Goal: Information Seeking & Learning: Understand process/instructions

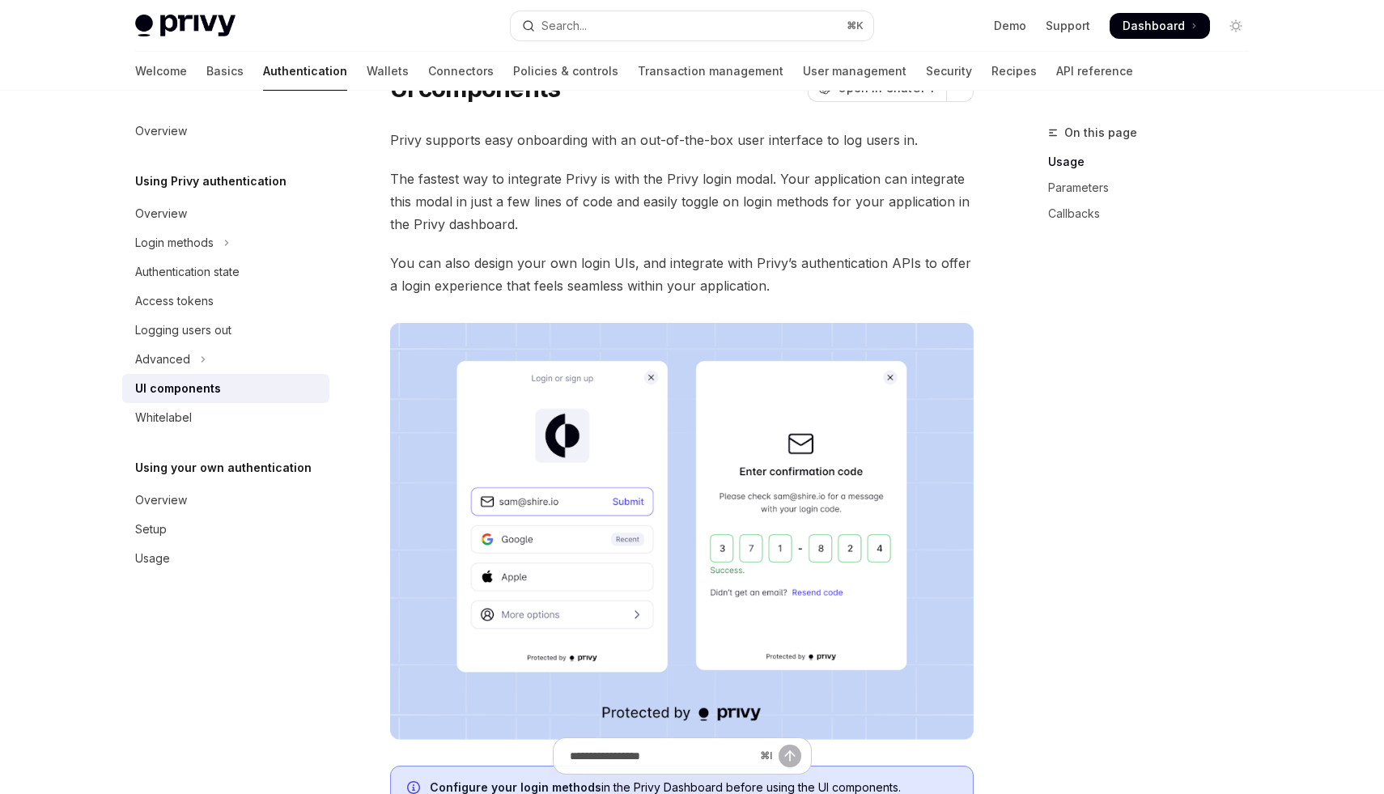
scroll to position [39, 0]
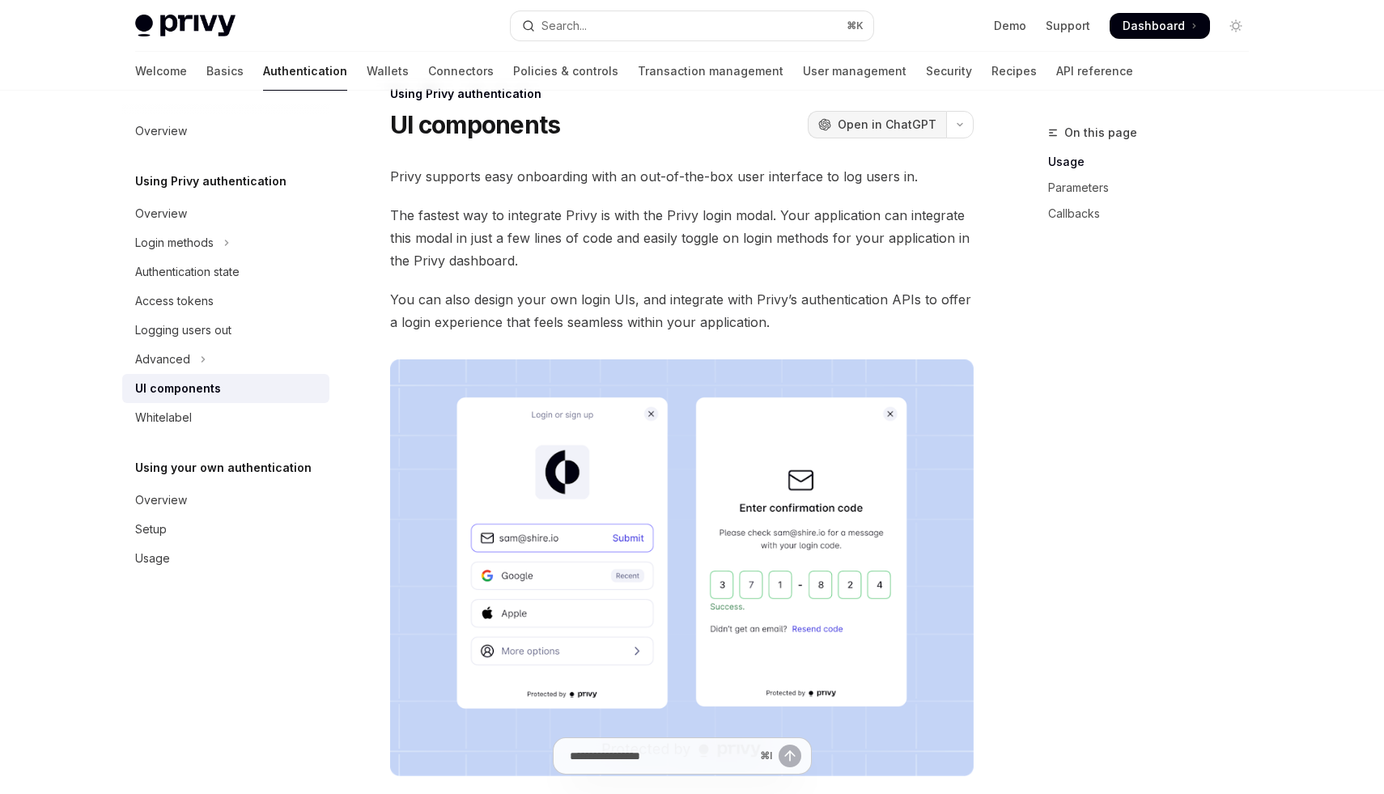
click at [912, 121] on span "Open in ChatGPT" at bounding box center [886, 125] width 99 height 16
click at [1240, 339] on div "On this page Usage Parameters Callbacks" at bounding box center [1138, 458] width 246 height 671
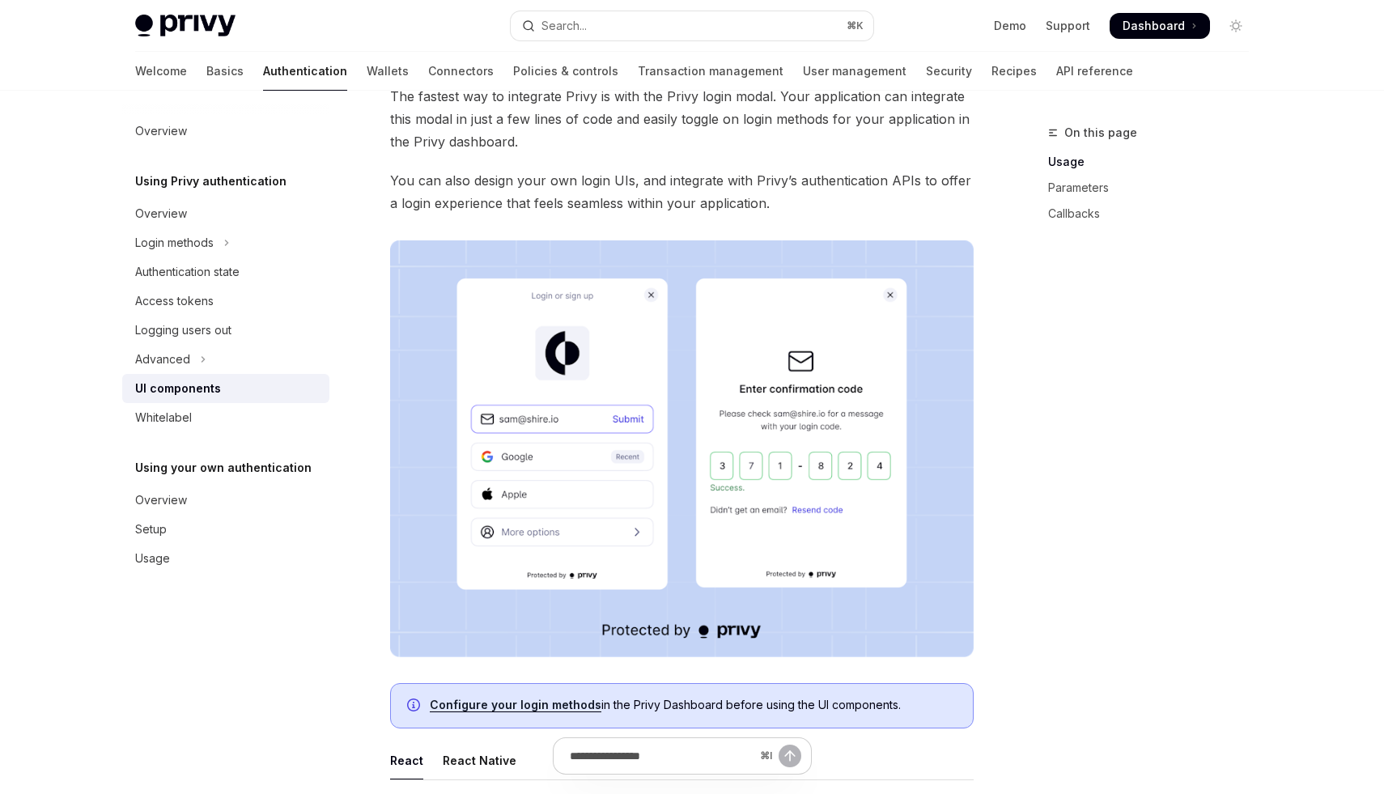
scroll to position [0, 0]
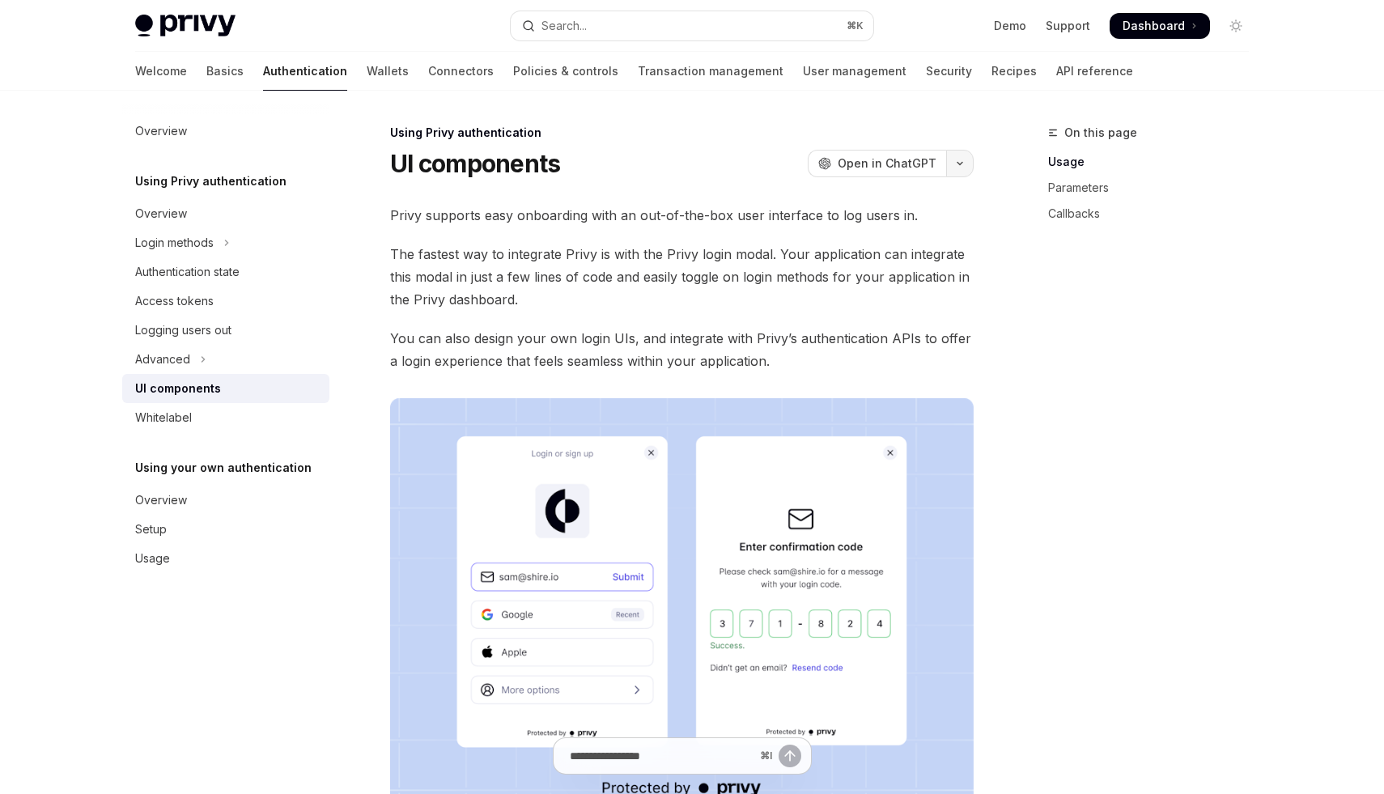
click at [965, 164] on button "button" at bounding box center [960, 164] width 28 height 28
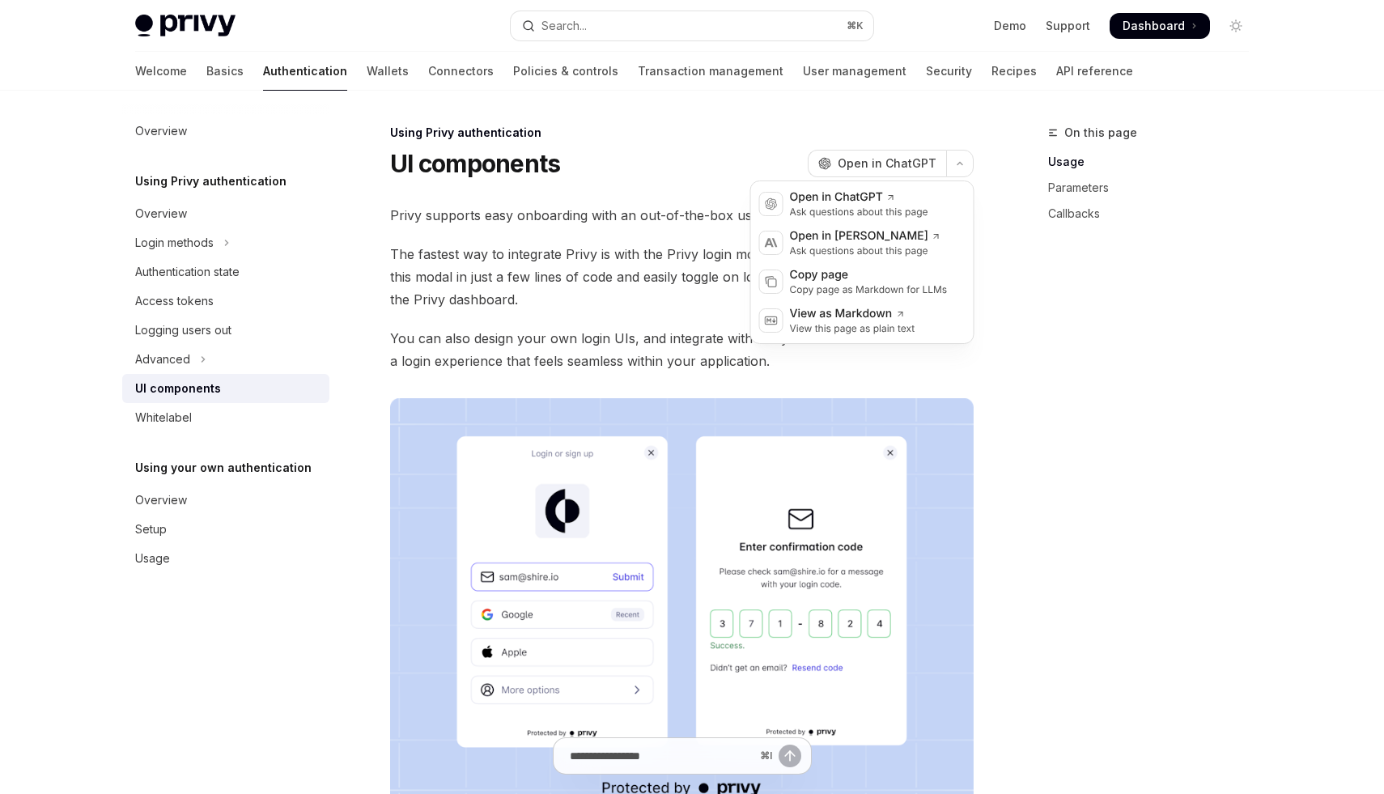
click at [1141, 506] on div "On this page Usage Parameters Callbacks" at bounding box center [1138, 458] width 246 height 671
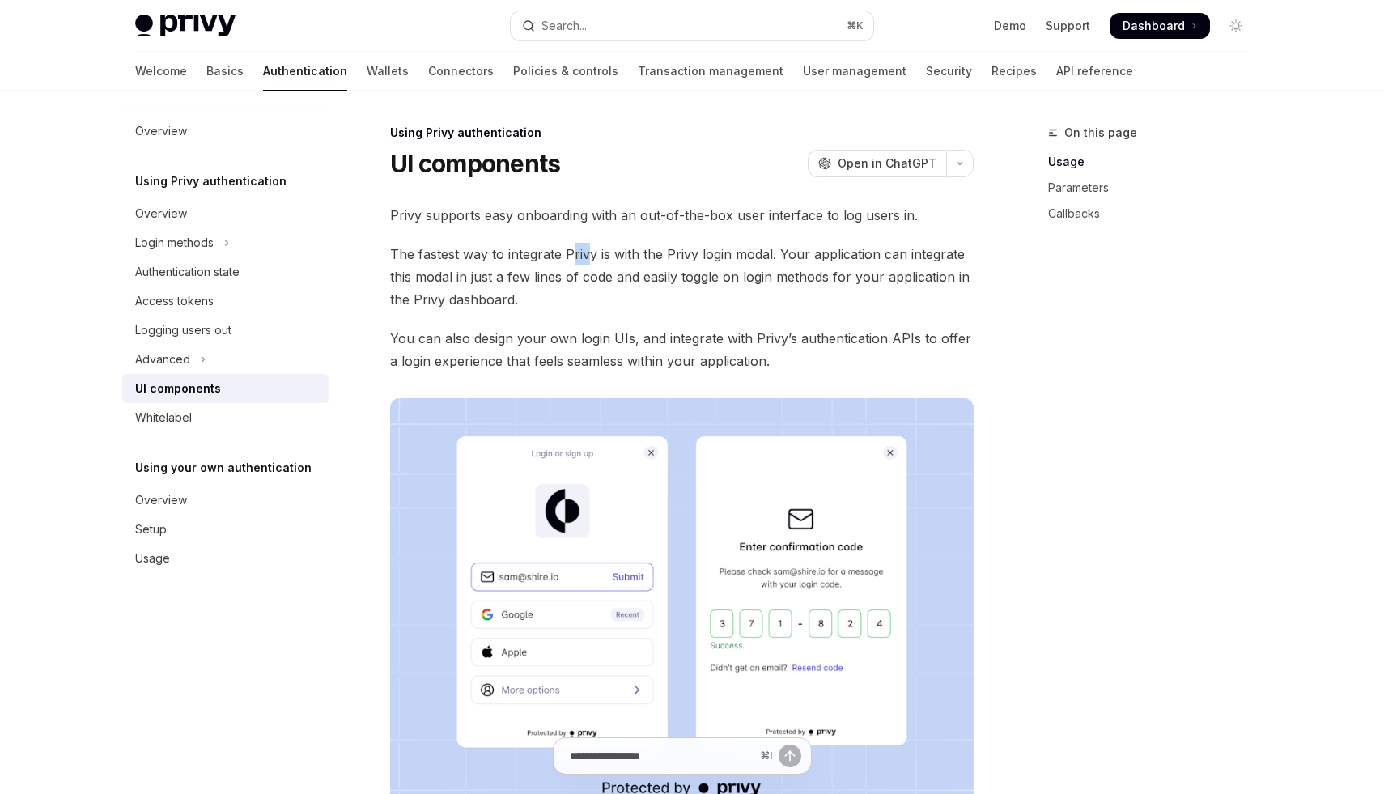
drag, startPoint x: 574, startPoint y: 254, endPoint x: 608, endPoint y: 254, distance: 34.0
click at [606, 254] on span "The fastest way to integrate Privy is with the Privy login modal. Your applicat…" at bounding box center [681, 277] width 583 height 68
drag, startPoint x: 622, startPoint y: 254, endPoint x: 706, endPoint y: 255, distance: 84.2
click at [706, 255] on span "The fastest way to integrate Privy is with the Privy login modal. Your applicat…" at bounding box center [681, 277] width 583 height 68
drag, startPoint x: 718, startPoint y: 255, endPoint x: 777, endPoint y: 255, distance: 58.3
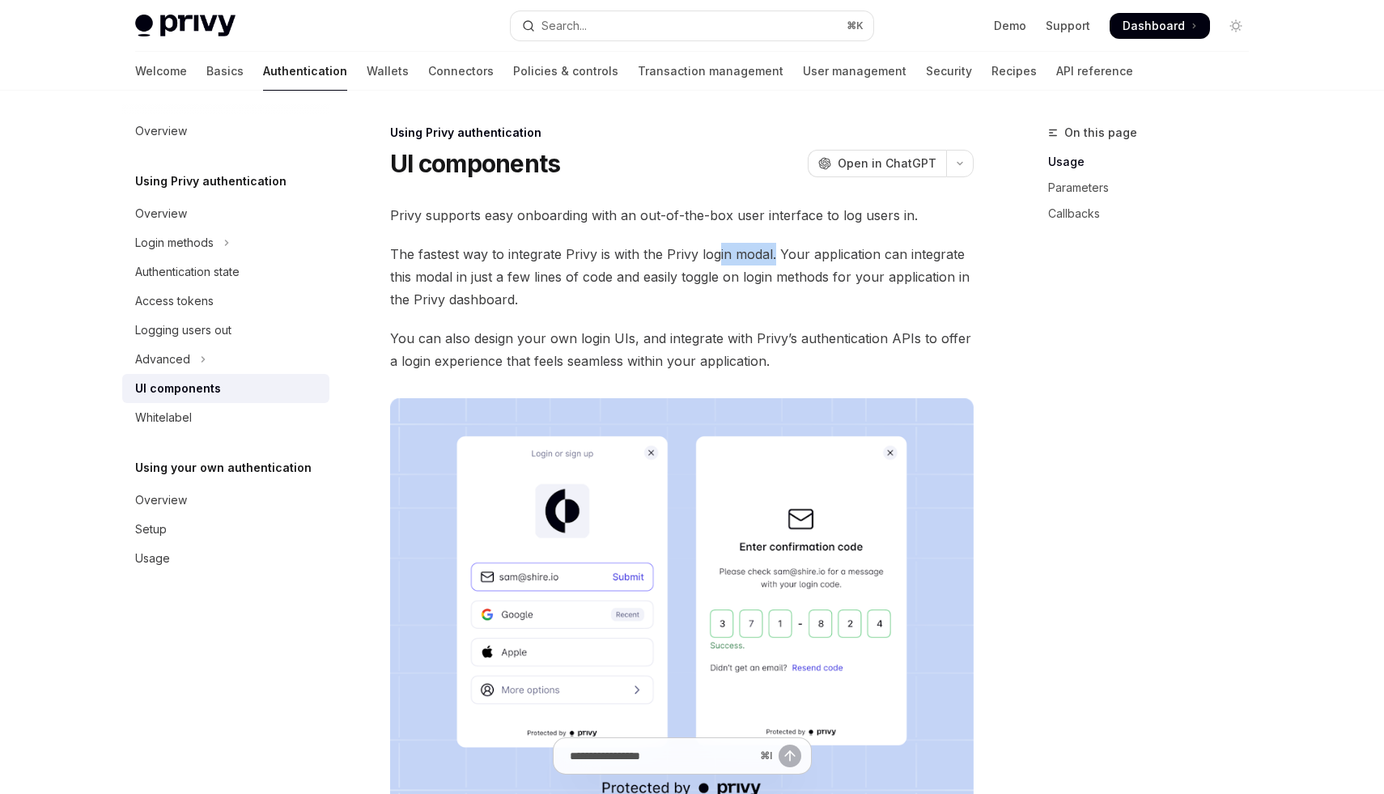
click at [777, 255] on span "The fastest way to integrate Privy is with the Privy login modal. Your applicat…" at bounding box center [681, 277] width 583 height 68
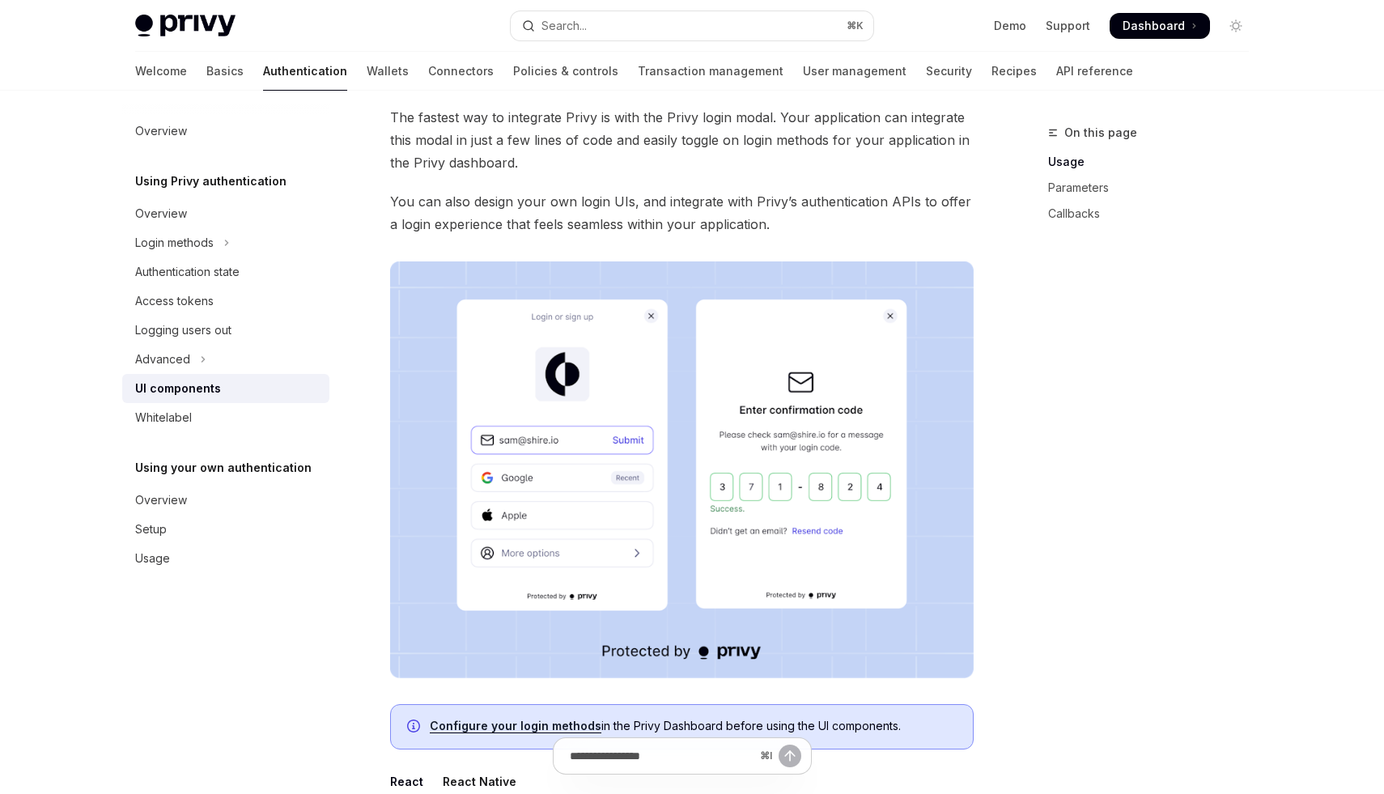
click at [814, 165] on span "The fastest way to integrate Privy is with the Privy login modal. Your applicat…" at bounding box center [681, 140] width 583 height 68
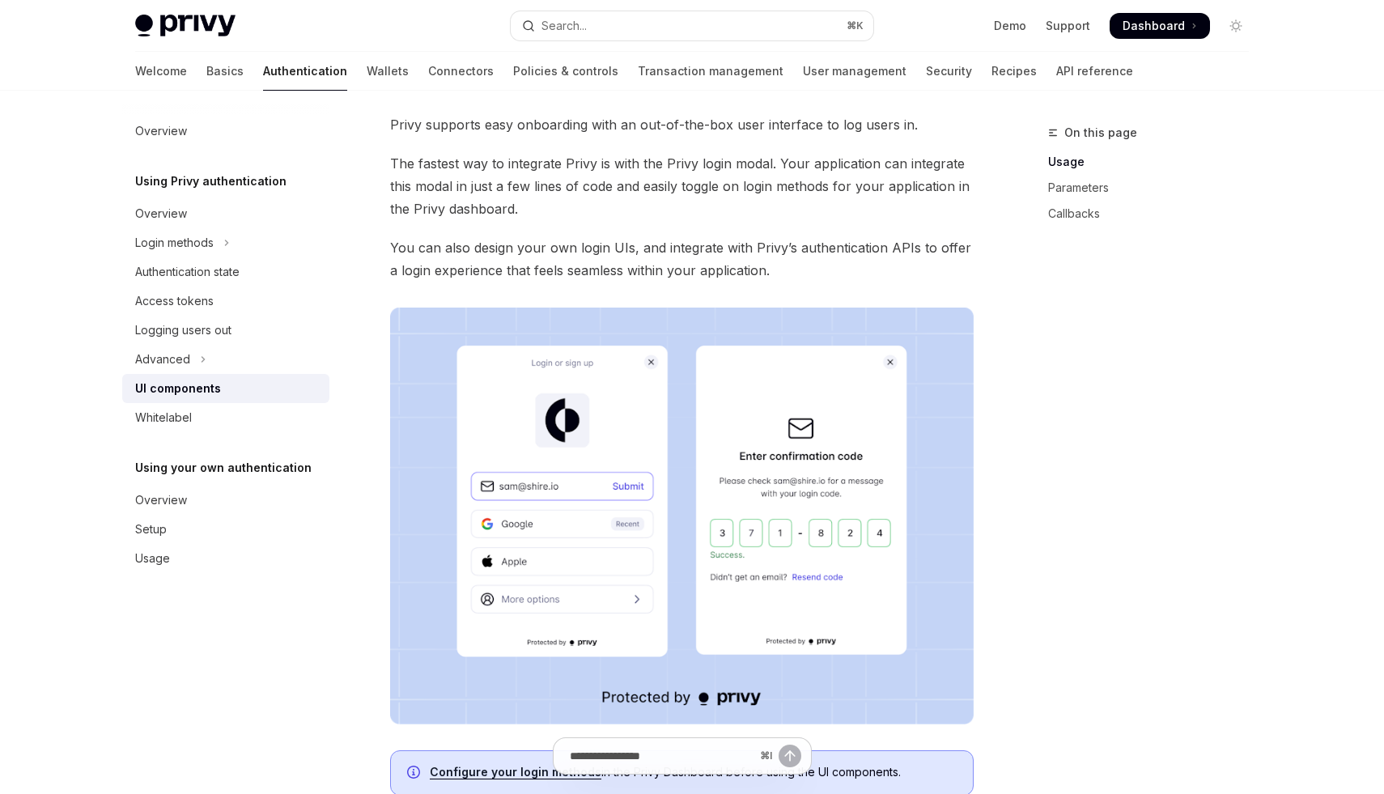
scroll to position [53, 0]
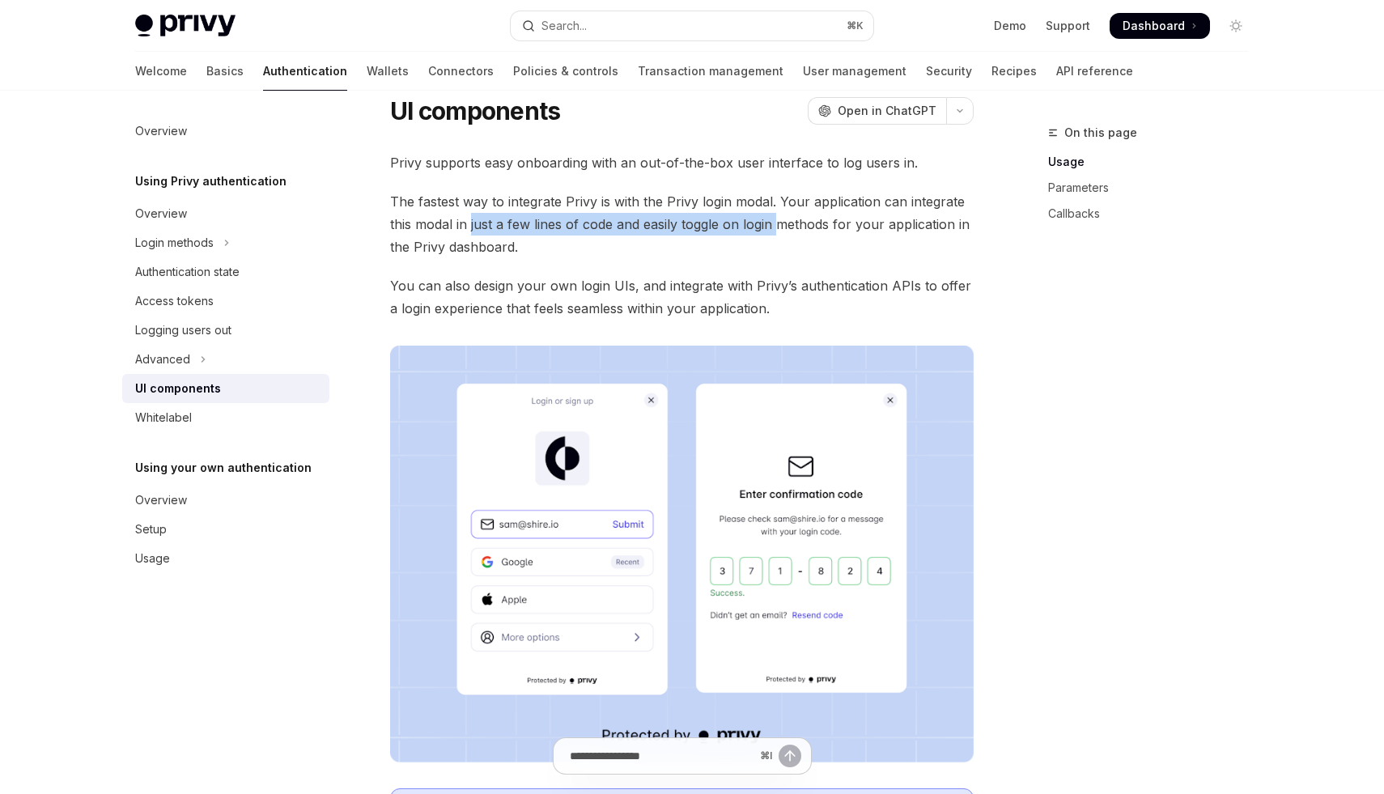
drag, startPoint x: 472, startPoint y: 224, endPoint x: 770, endPoint y: 220, distance: 298.6
click at [779, 223] on span "The fastest way to integrate Privy is with the Privy login modal. Your applicat…" at bounding box center [681, 224] width 583 height 68
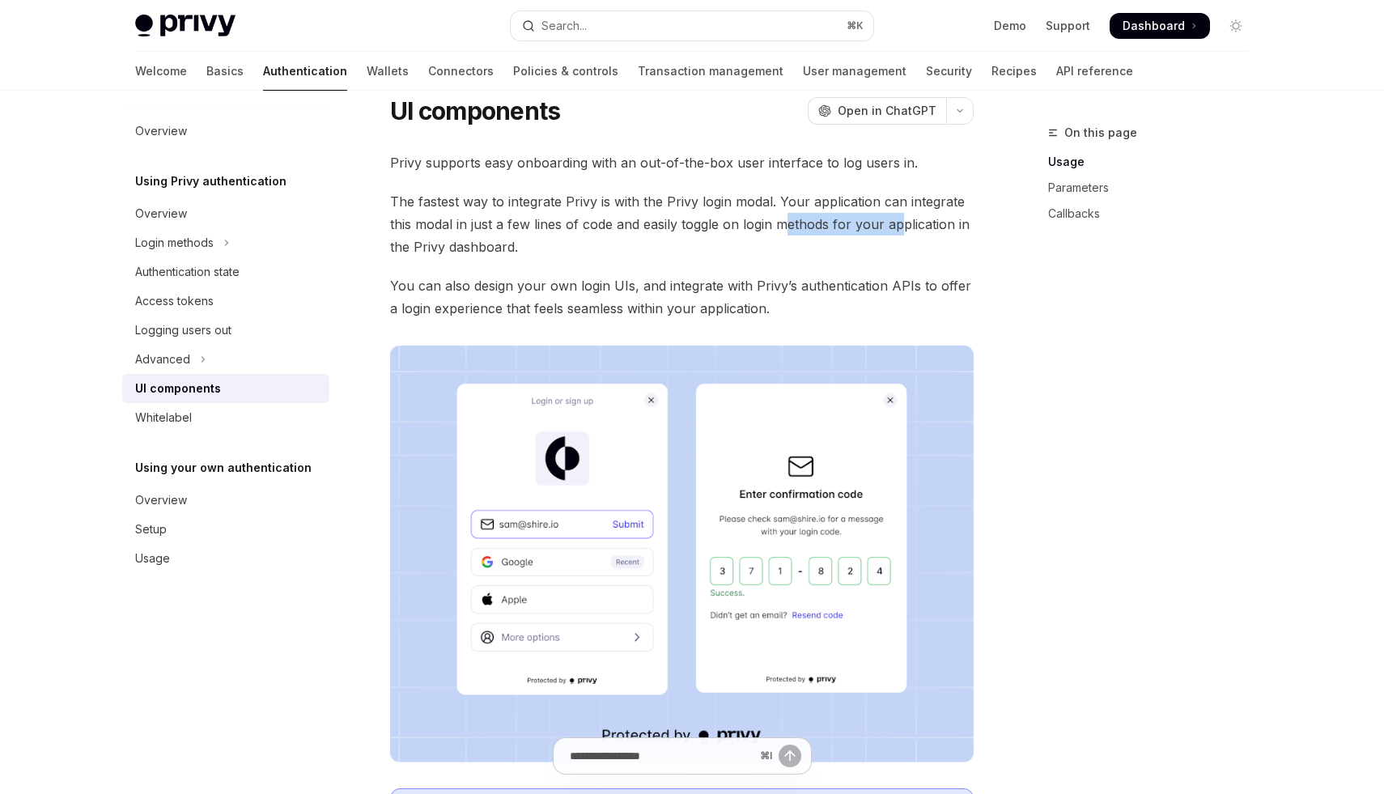
drag, startPoint x: 782, startPoint y: 220, endPoint x: 915, endPoint y: 220, distance: 132.7
click at [914, 220] on span "The fastest way to integrate Privy is with the Privy login modal. Your applicat…" at bounding box center [681, 224] width 583 height 68
drag, startPoint x: 431, startPoint y: 256, endPoint x: 473, endPoint y: 256, distance: 42.1
click at [473, 256] on span "The fastest way to integrate Privy is with the Privy login modal. Your applicat…" at bounding box center [681, 224] width 583 height 68
click at [409, 289] on span "You can also design your own login UIs, and integrate with Privy’s authenticati…" at bounding box center [681, 296] width 583 height 45
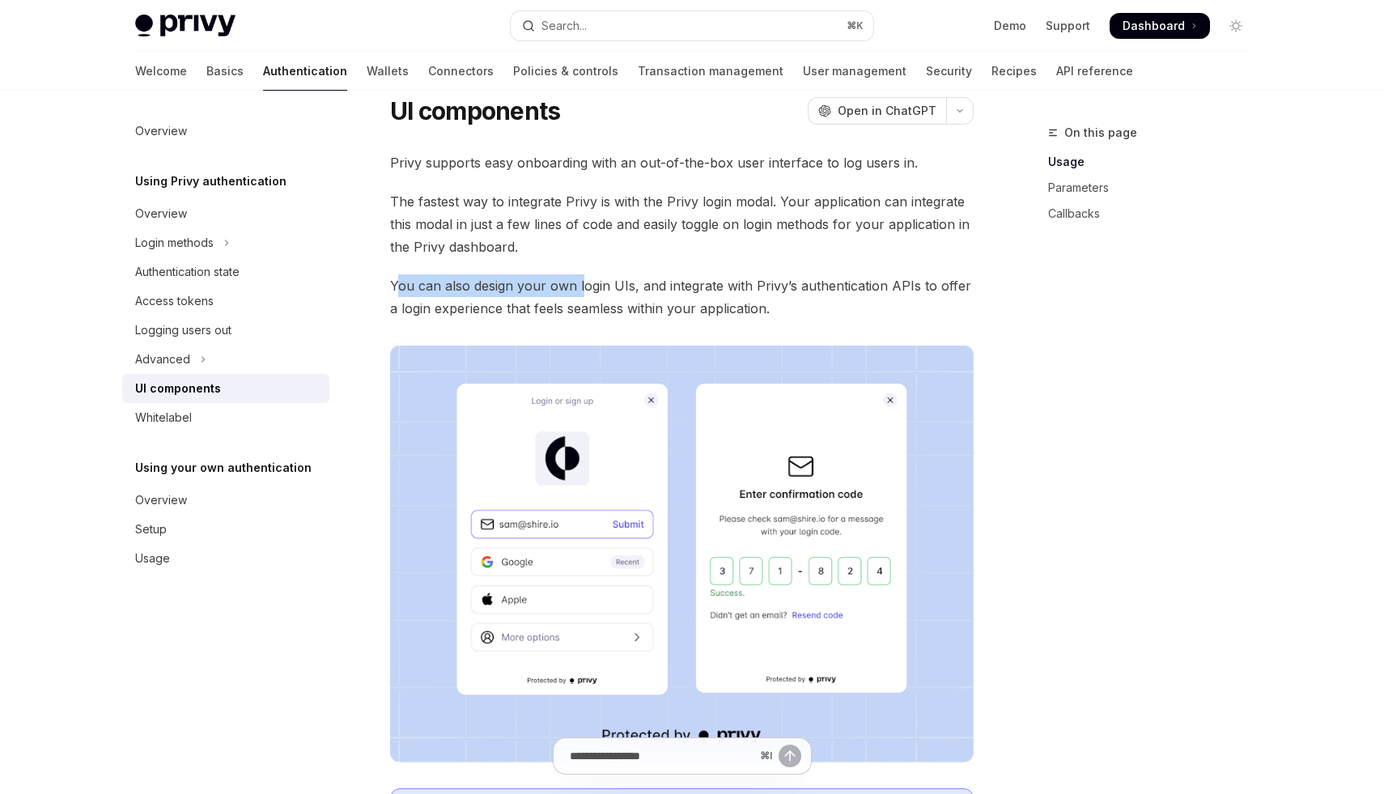
drag, startPoint x: 394, startPoint y: 289, endPoint x: 586, endPoint y: 284, distance: 191.8
click at [587, 285] on span "You can also design your own login UIs, and integrate with Privy’s authenticati…" at bounding box center [681, 296] width 583 height 45
drag, startPoint x: 599, startPoint y: 284, endPoint x: 661, endPoint y: 283, distance: 62.3
click at [661, 283] on span "You can also design your own login UIs, and integrate with Privy’s authenticati…" at bounding box center [681, 296] width 583 height 45
click at [684, 283] on span "You can also design your own login UIs, and integrate with Privy’s authenticati…" at bounding box center [681, 296] width 583 height 45
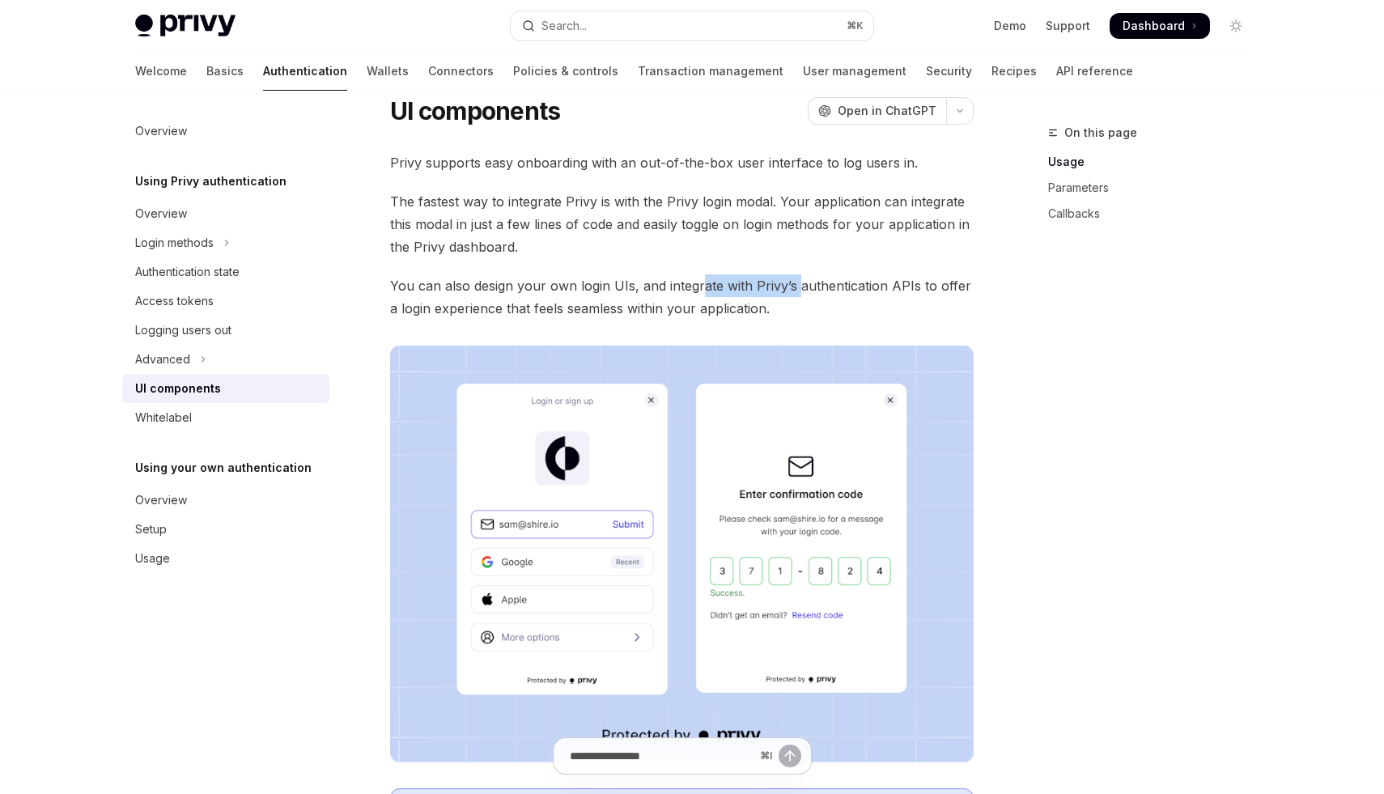
drag, startPoint x: 701, startPoint y: 285, endPoint x: 801, endPoint y: 285, distance: 99.5
click at [801, 285] on span "You can also design your own login UIs, and integrate with Privy’s authenticati…" at bounding box center [681, 296] width 583 height 45
drag, startPoint x: 827, startPoint y: 285, endPoint x: 954, endPoint y: 285, distance: 127.0
click at [953, 285] on span "You can also design your own login UIs, and integrate with Privy’s authenticati…" at bounding box center [681, 296] width 583 height 45
click at [430, 288] on span "You can also design your own login UIs, and integrate with Privy’s authenticati…" at bounding box center [681, 296] width 583 height 45
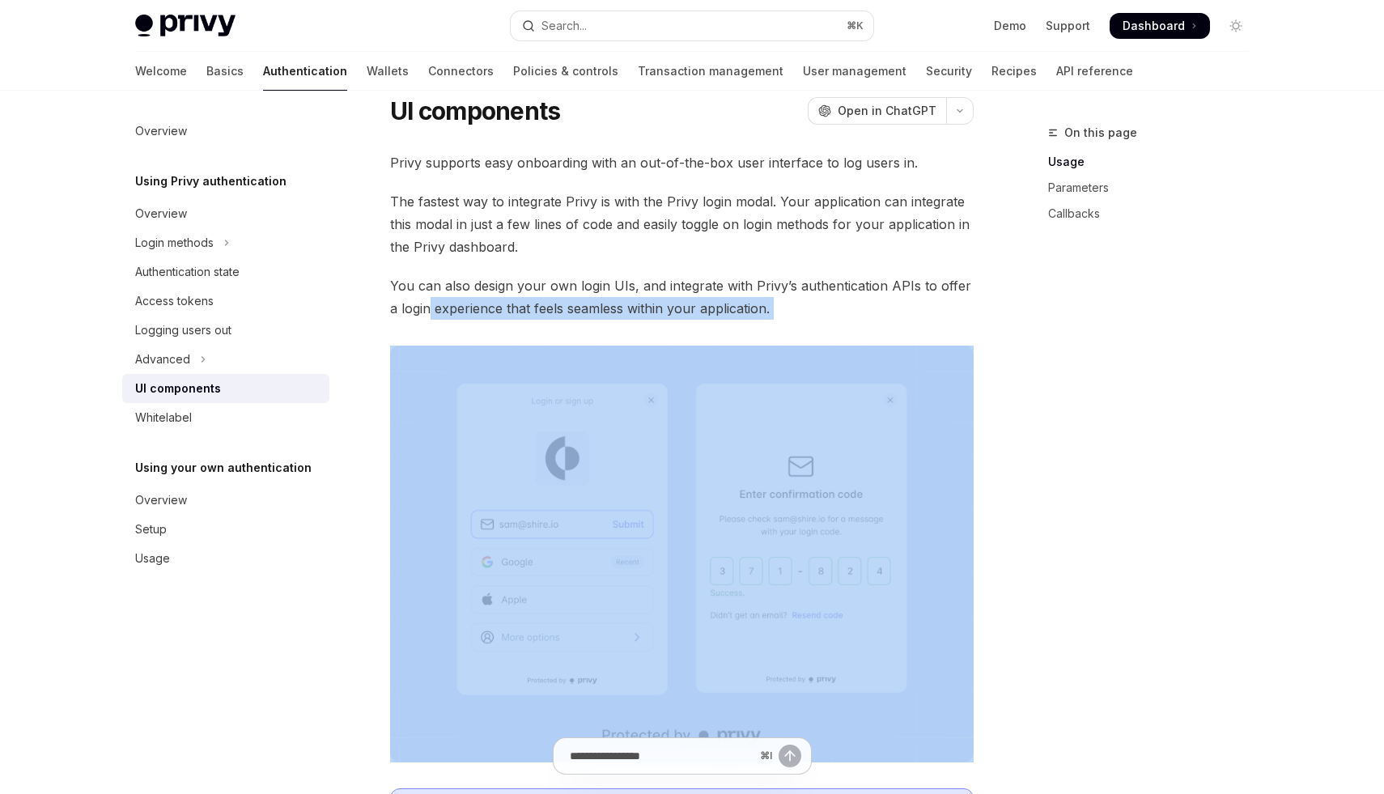
drag, startPoint x: 417, startPoint y: 314, endPoint x: 680, endPoint y: 321, distance: 263.1
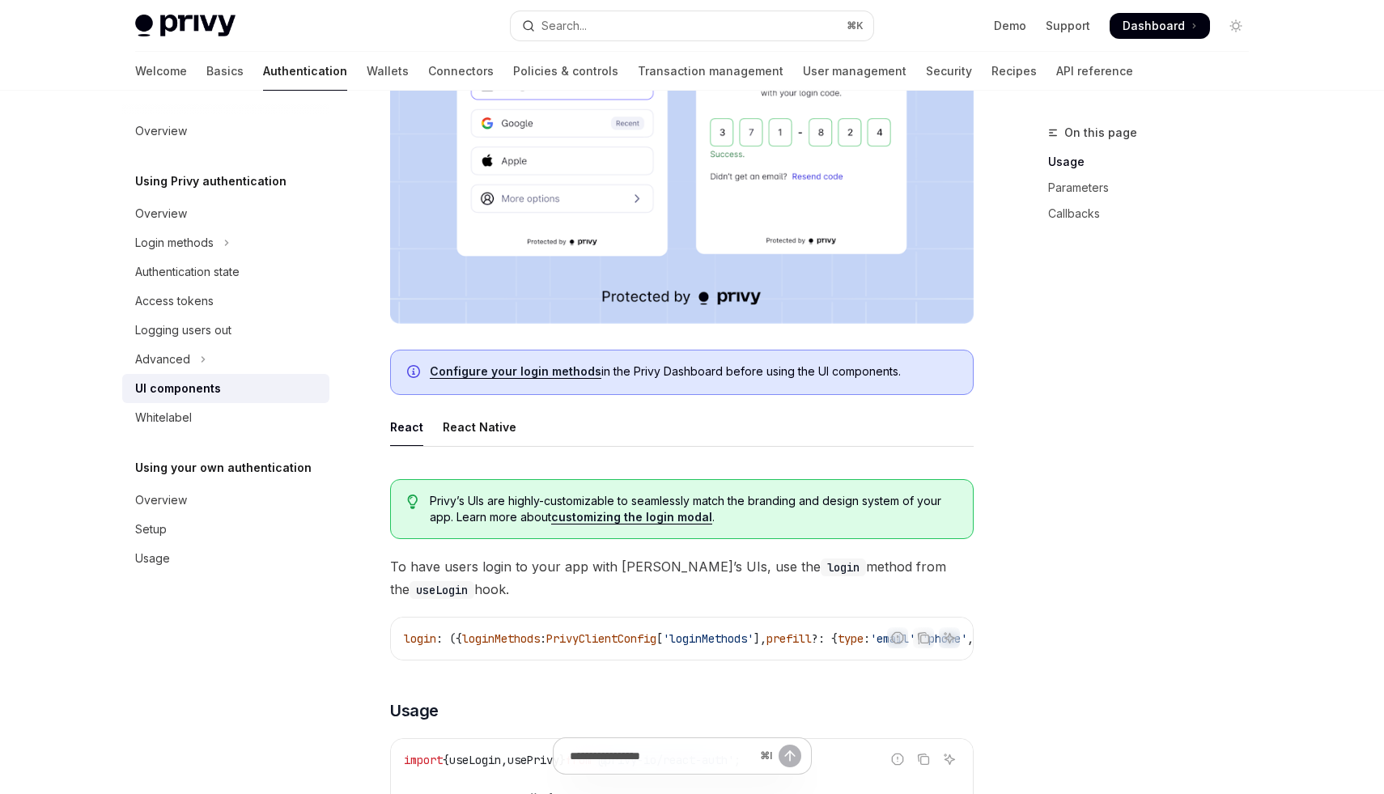
scroll to position [0, 0]
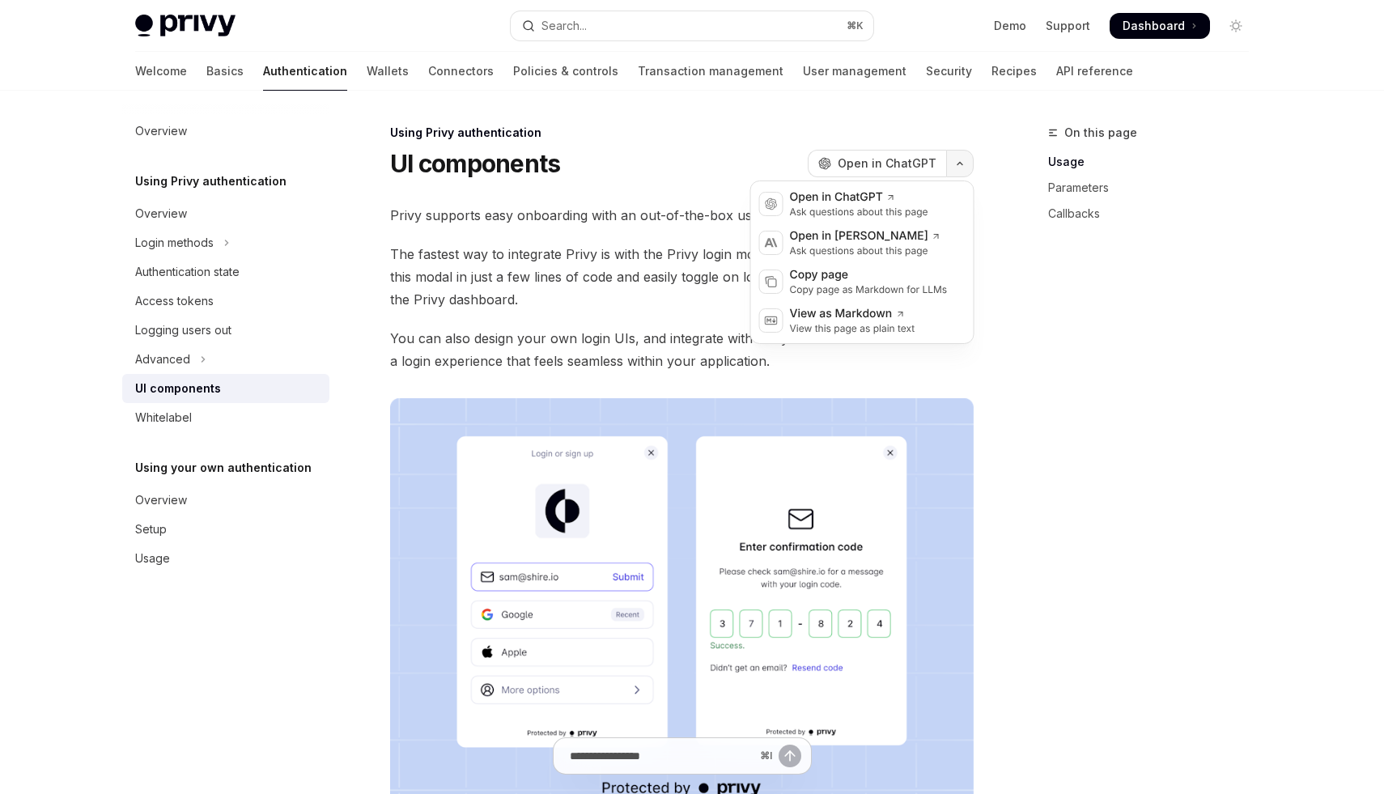
click at [951, 168] on button "button" at bounding box center [960, 164] width 28 height 28
click at [854, 282] on div "Copy page" at bounding box center [869, 275] width 158 height 16
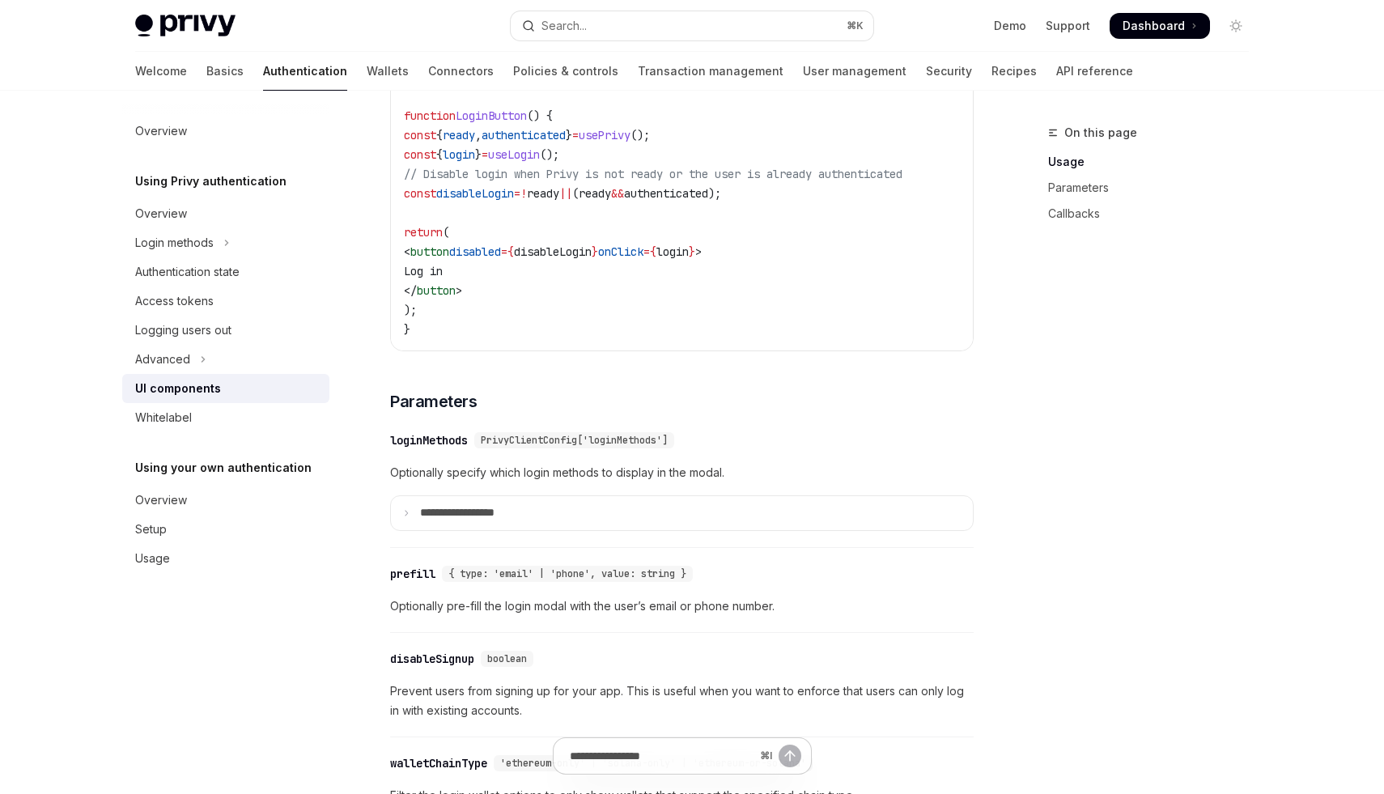
scroll to position [1181, 0]
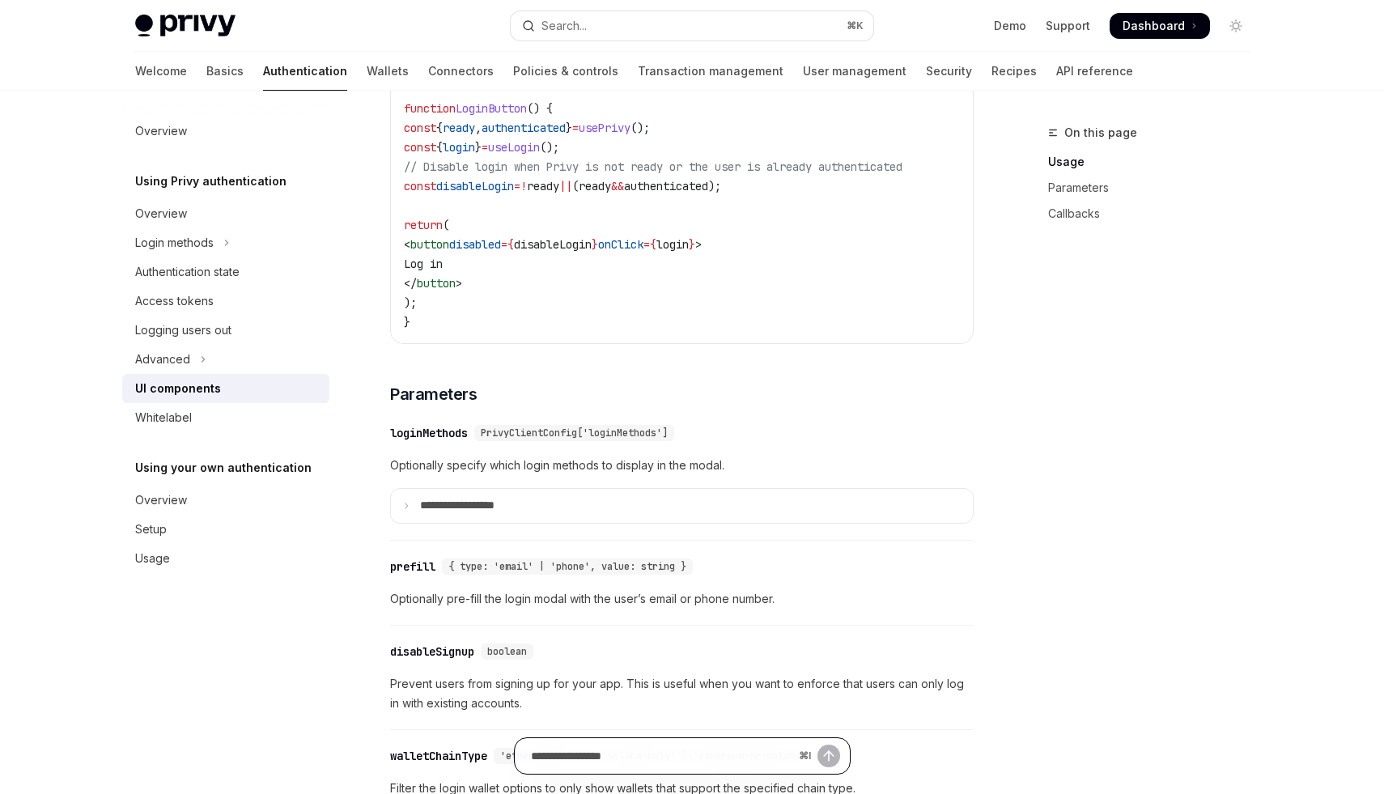
click at [625, 762] on input "Ask a question..." at bounding box center [661, 756] width 261 height 36
click at [1035, 609] on div "On this page Usage Parameters Callbacks" at bounding box center [1138, 458] width 246 height 671
click at [647, 762] on input "Ask a question..." at bounding box center [661, 756] width 261 height 36
paste input "**********"
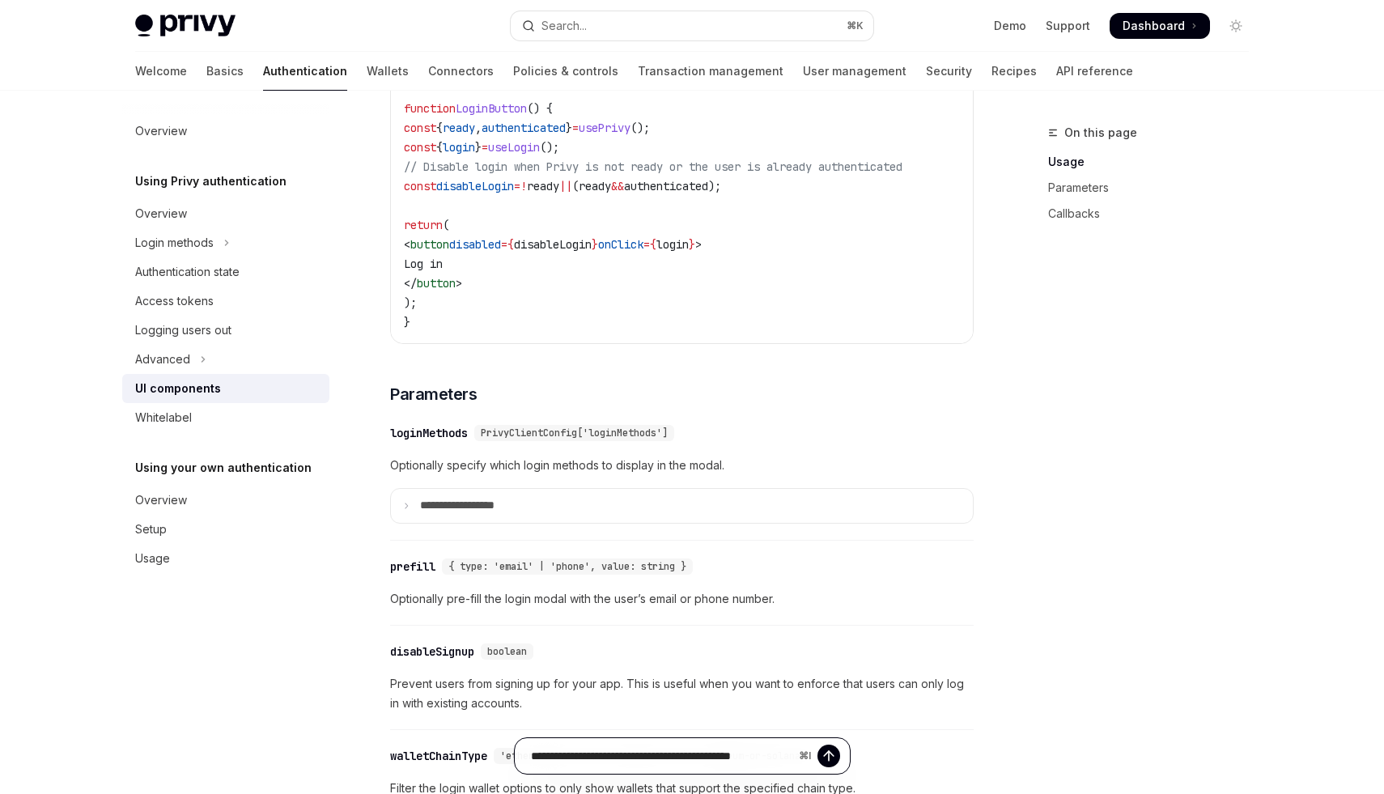
type input "**********"
click at [826, 757] on icon "Send message" at bounding box center [828, 756] width 16 height 16
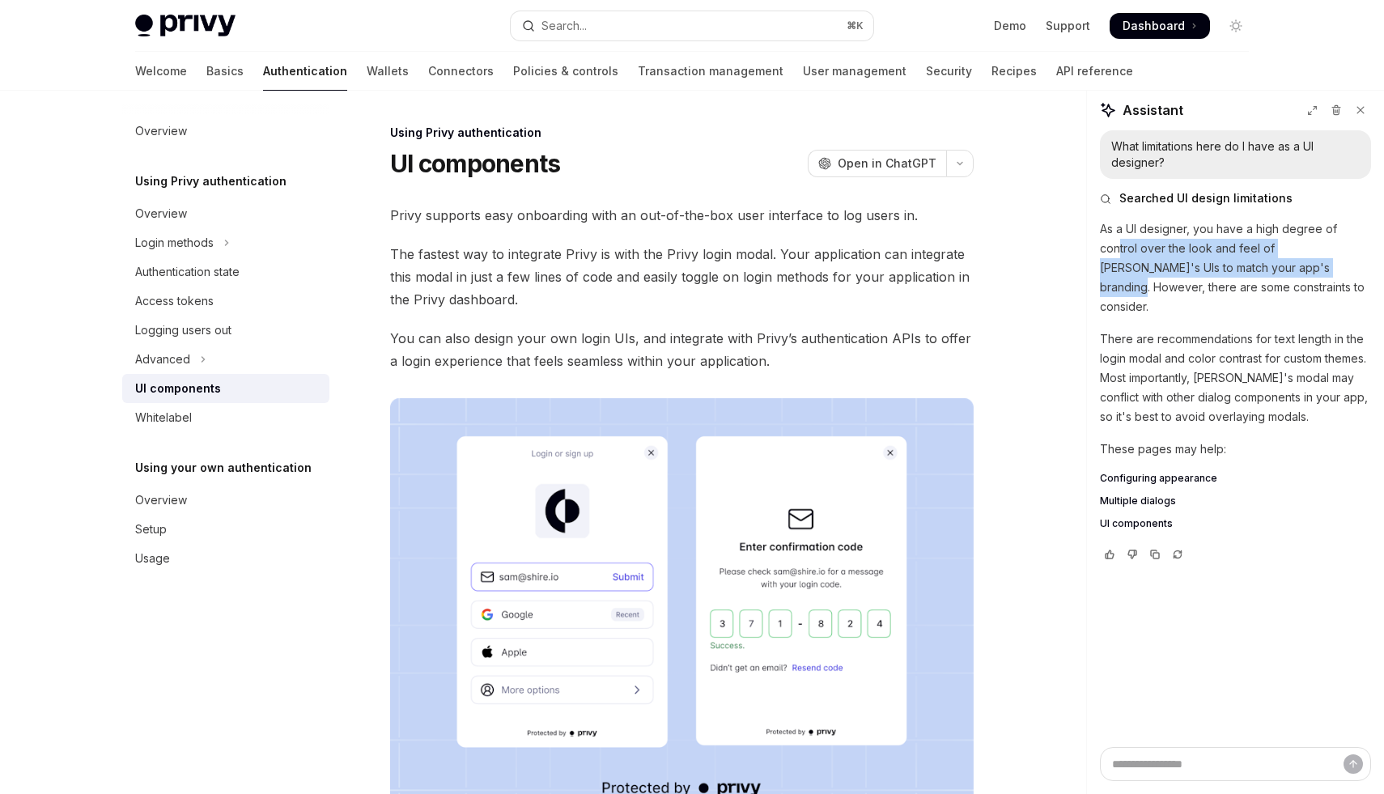
drag, startPoint x: 1119, startPoint y: 249, endPoint x: 1299, endPoint y: 269, distance: 181.5
click at [1299, 269] on p "As a UI designer, you have a high degree of control over the look and feel of P…" at bounding box center [1235, 267] width 271 height 97
drag, startPoint x: 1150, startPoint y: 282, endPoint x: 1193, endPoint y: 282, distance: 43.7
click at [1193, 282] on p "As a UI designer, you have a high degree of control over the look and feel of P…" at bounding box center [1235, 267] width 271 height 97
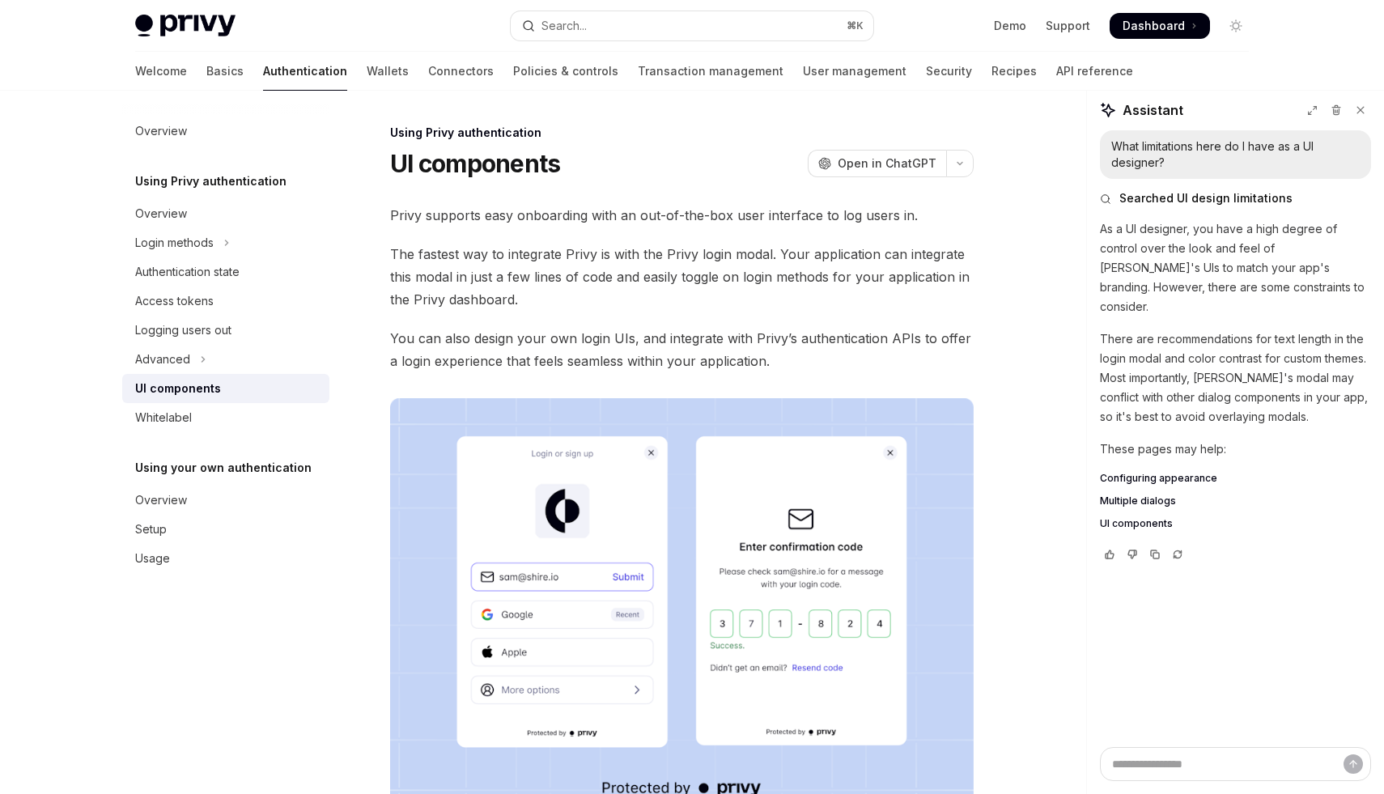
click at [1193, 282] on p "As a UI designer, you have a high degree of control over the look and feel of P…" at bounding box center [1235, 267] width 271 height 97
drag, startPoint x: 1138, startPoint y: 319, endPoint x: 1286, endPoint y: 335, distance: 148.9
click at [1288, 334] on p "There are recommendations for text length in the login modal and color contrast…" at bounding box center [1235, 377] width 271 height 97
click at [1278, 337] on p "There are recommendations for text length in the login modal and color contrast…" at bounding box center [1235, 377] width 271 height 97
drag, startPoint x: 1229, startPoint y: 320, endPoint x: 1353, endPoint y: 320, distance: 123.8
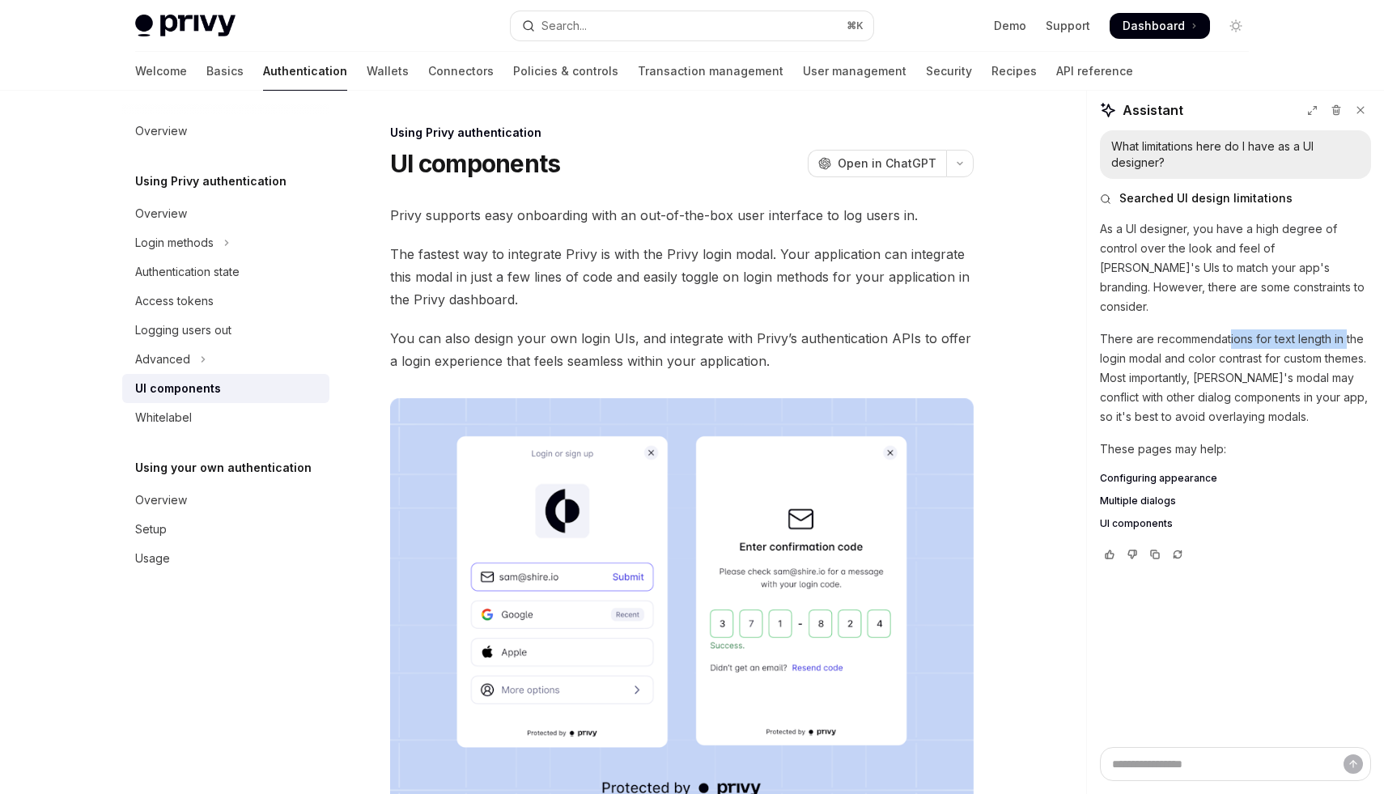
click at [1353, 329] on p "There are recommendations for text length in the login modal and color contrast…" at bounding box center [1235, 377] width 271 height 97
click at [1134, 331] on p "There are recommendations for text length in the login modal and color contrast…" at bounding box center [1235, 377] width 271 height 97
drag, startPoint x: 1121, startPoint y: 343, endPoint x: 1237, endPoint y: 341, distance: 116.5
click at [1237, 341] on p "There are recommendations for text length in the login modal and color contrast…" at bounding box center [1235, 377] width 271 height 97
drag, startPoint x: 1250, startPoint y: 341, endPoint x: 1270, endPoint y: 341, distance: 20.2
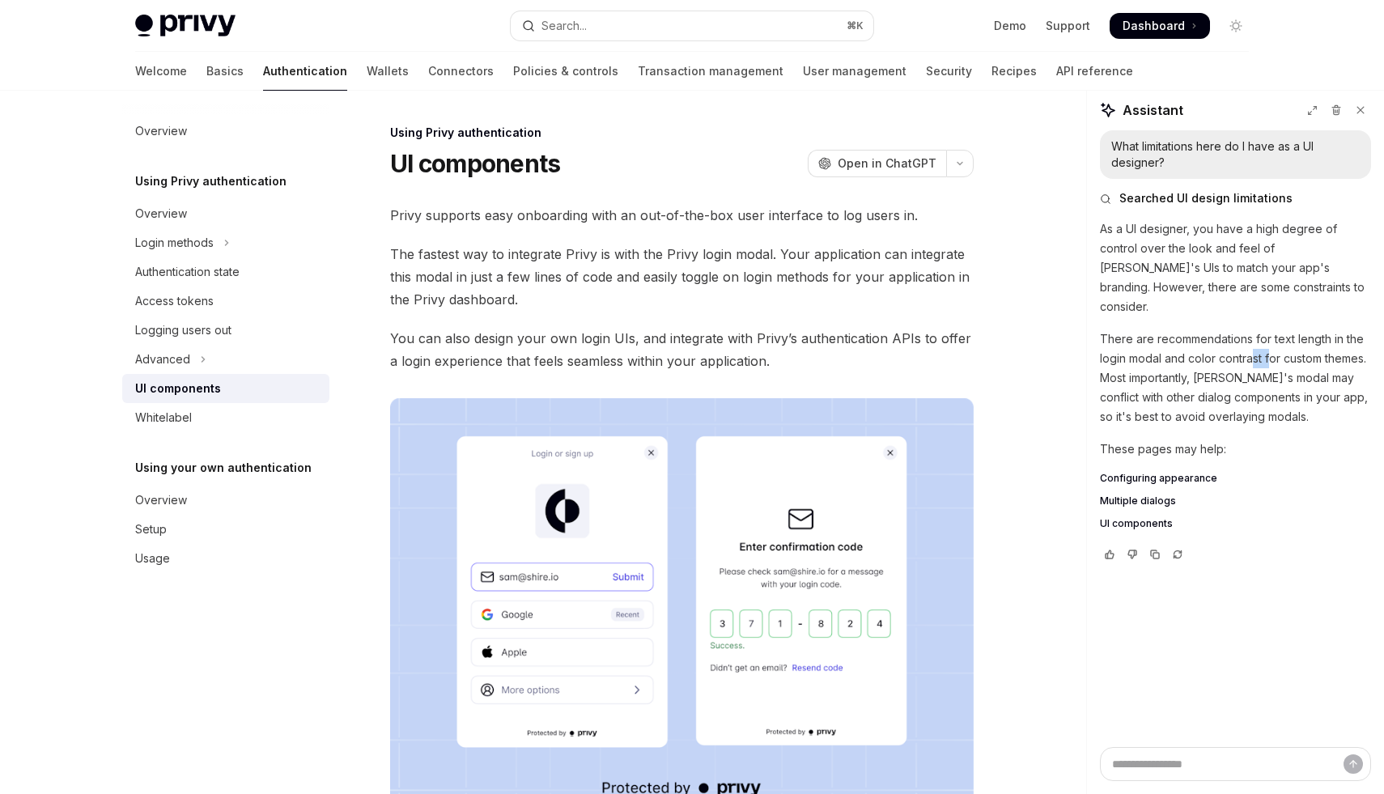
click at [1270, 341] on p "There are recommendations for text length in the login modal and color contrast…" at bounding box center [1235, 377] width 271 height 97
click at [1289, 341] on p "There are recommendations for text length in the login modal and color contrast…" at bounding box center [1235, 377] width 271 height 97
drag, startPoint x: 1293, startPoint y: 341, endPoint x: 1348, endPoint y: 341, distance: 55.0
click at [1348, 341] on p "There are recommendations for text length in the login modal and color contrast…" at bounding box center [1235, 377] width 271 height 97
click at [1257, 341] on p "There are recommendations for text length in the login modal and color contrast…" at bounding box center [1235, 377] width 271 height 97
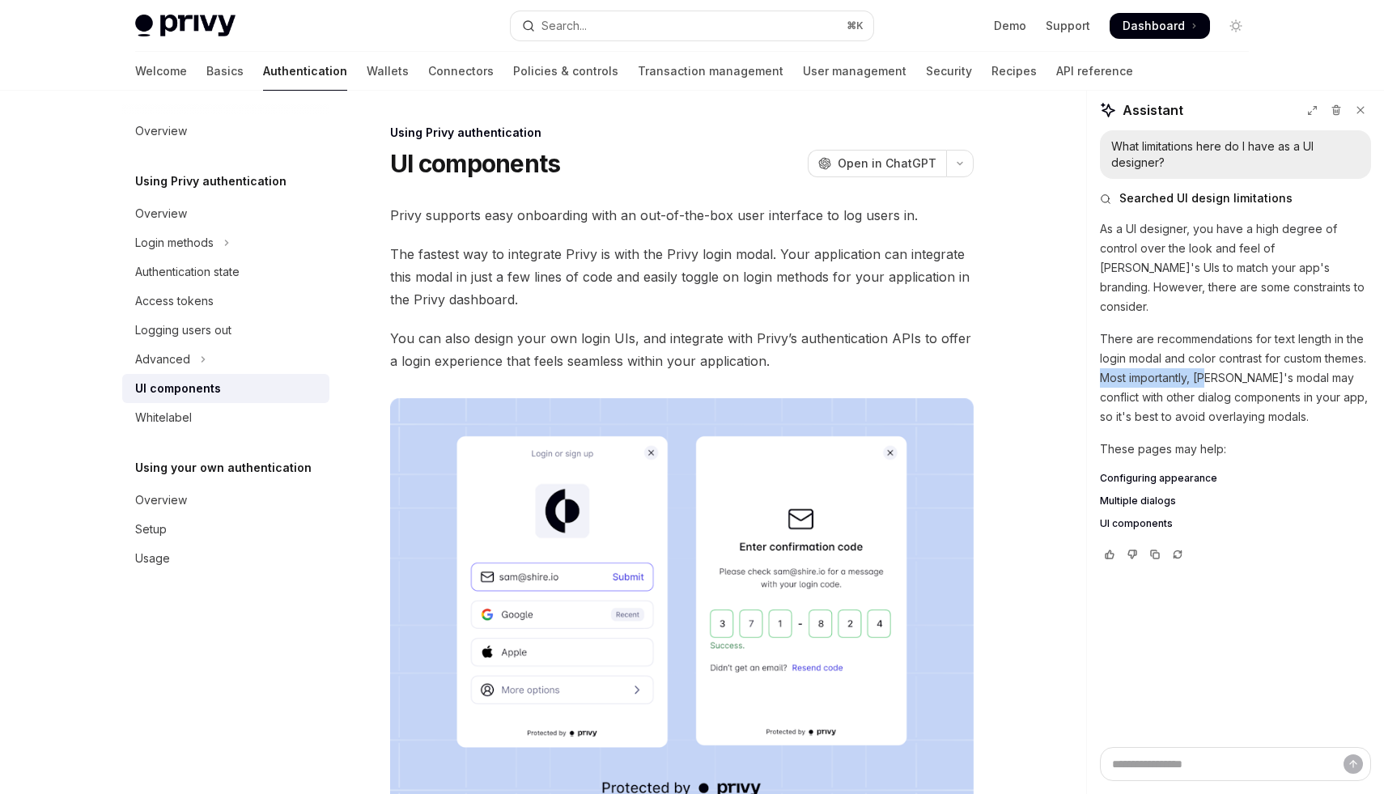
drag, startPoint x: 1095, startPoint y: 358, endPoint x: 1200, endPoint y: 360, distance: 105.2
click at [1204, 362] on div "What limitations here do I have as a UI designer? Searched UI design limitation…" at bounding box center [1235, 438] width 297 height 617
drag, startPoint x: 1246, startPoint y: 362, endPoint x: 1314, endPoint y: 362, distance: 68.0
click at [1314, 362] on p "There are recommendations for text length in the login modal and color contrast…" at bounding box center [1235, 377] width 271 height 97
click at [1278, 364] on p "There are recommendations for text length in the login modal and color contrast…" at bounding box center [1235, 377] width 271 height 97
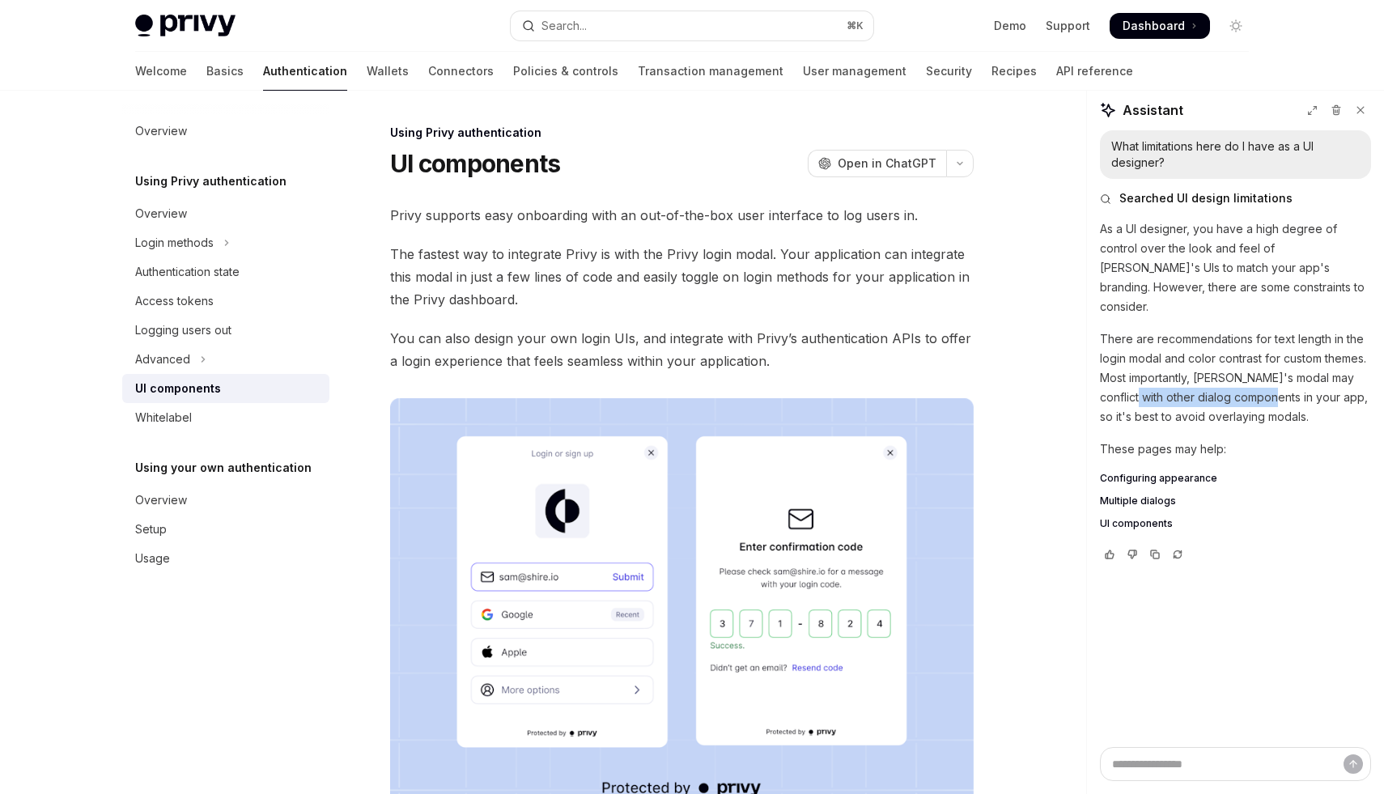
drag, startPoint x: 1110, startPoint y: 379, endPoint x: 1252, endPoint y: 384, distance: 141.7
click at [1252, 384] on p "There are recommendations for text length in the login modal and color contrast…" at bounding box center [1235, 377] width 271 height 97
click at [1264, 372] on p "There are recommendations for text length in the login modal and color contrast…" at bounding box center [1235, 377] width 271 height 97
drag, startPoint x: 1245, startPoint y: 378, endPoint x: 1332, endPoint y: 378, distance: 86.6
click at [1332, 378] on p "There are recommendations for text length in the login modal and color contrast…" at bounding box center [1235, 377] width 271 height 97
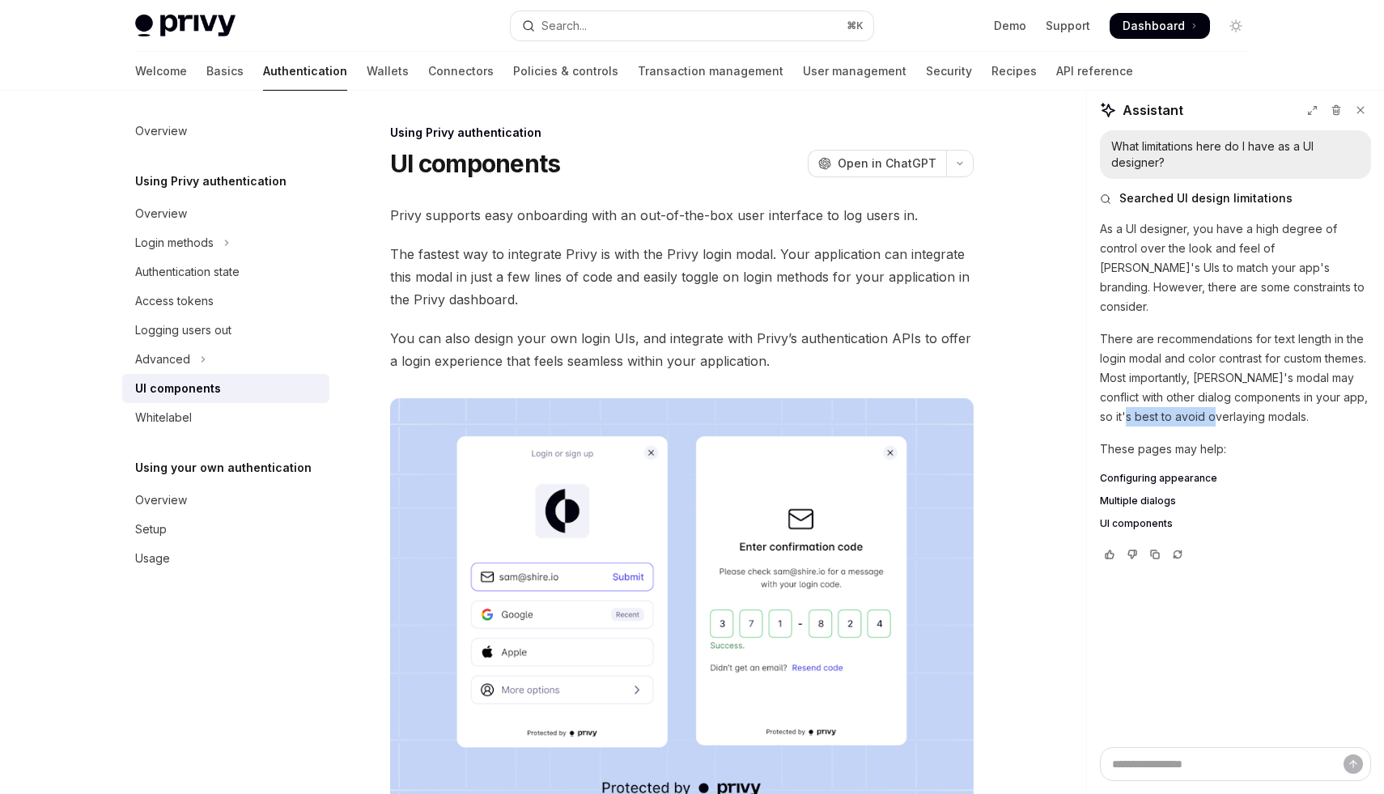
drag, startPoint x: 1105, startPoint y: 397, endPoint x: 1201, endPoint y: 396, distance: 95.5
click at [1201, 396] on p "There are recommendations for text length in the login modal and color contrast…" at bounding box center [1235, 377] width 271 height 97
click at [1201, 397] on p "There are recommendations for text length in the login modal and color contrast…" at bounding box center [1235, 377] width 271 height 97
click at [1146, 472] on span "Configuring appearance" at bounding box center [1158, 478] width 117 height 13
type textarea "*"
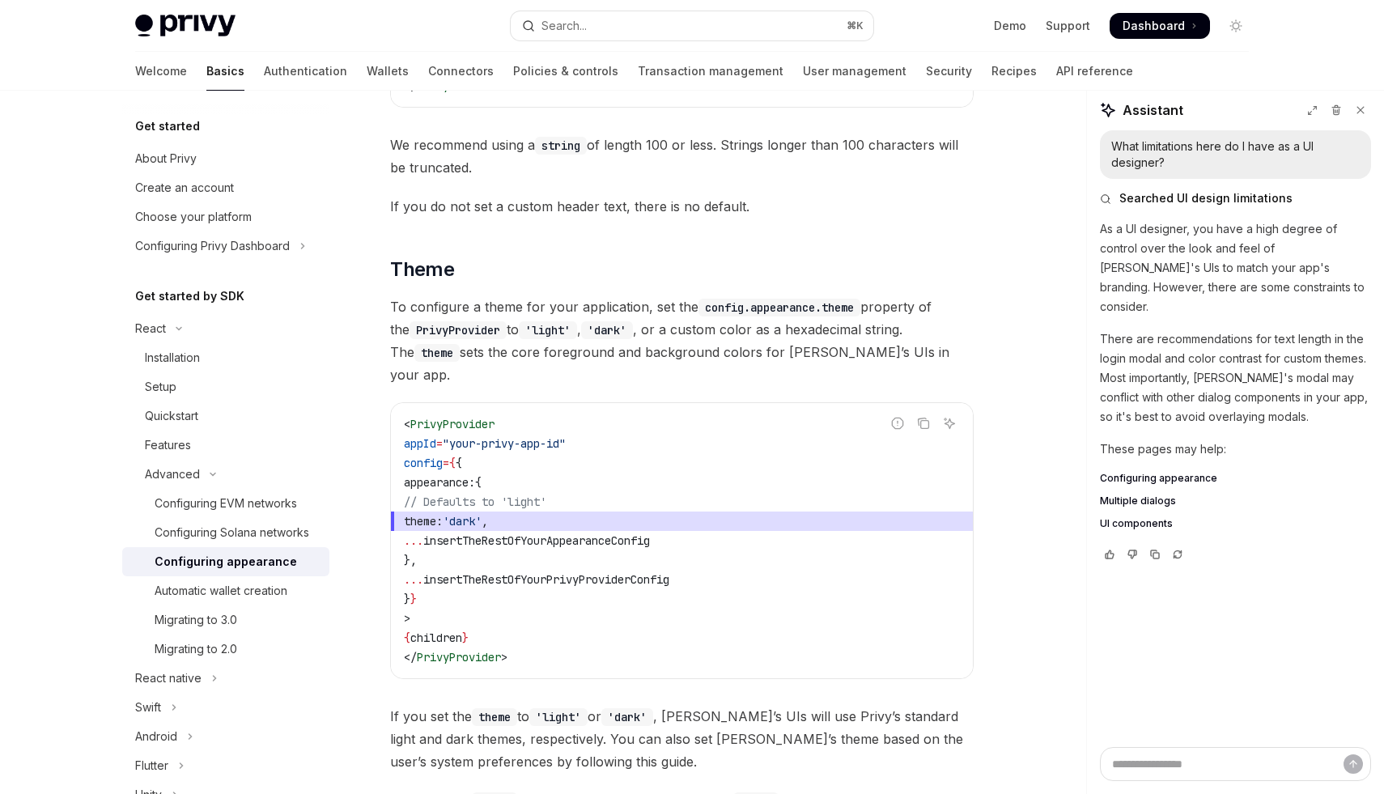
scroll to position [2198, 0]
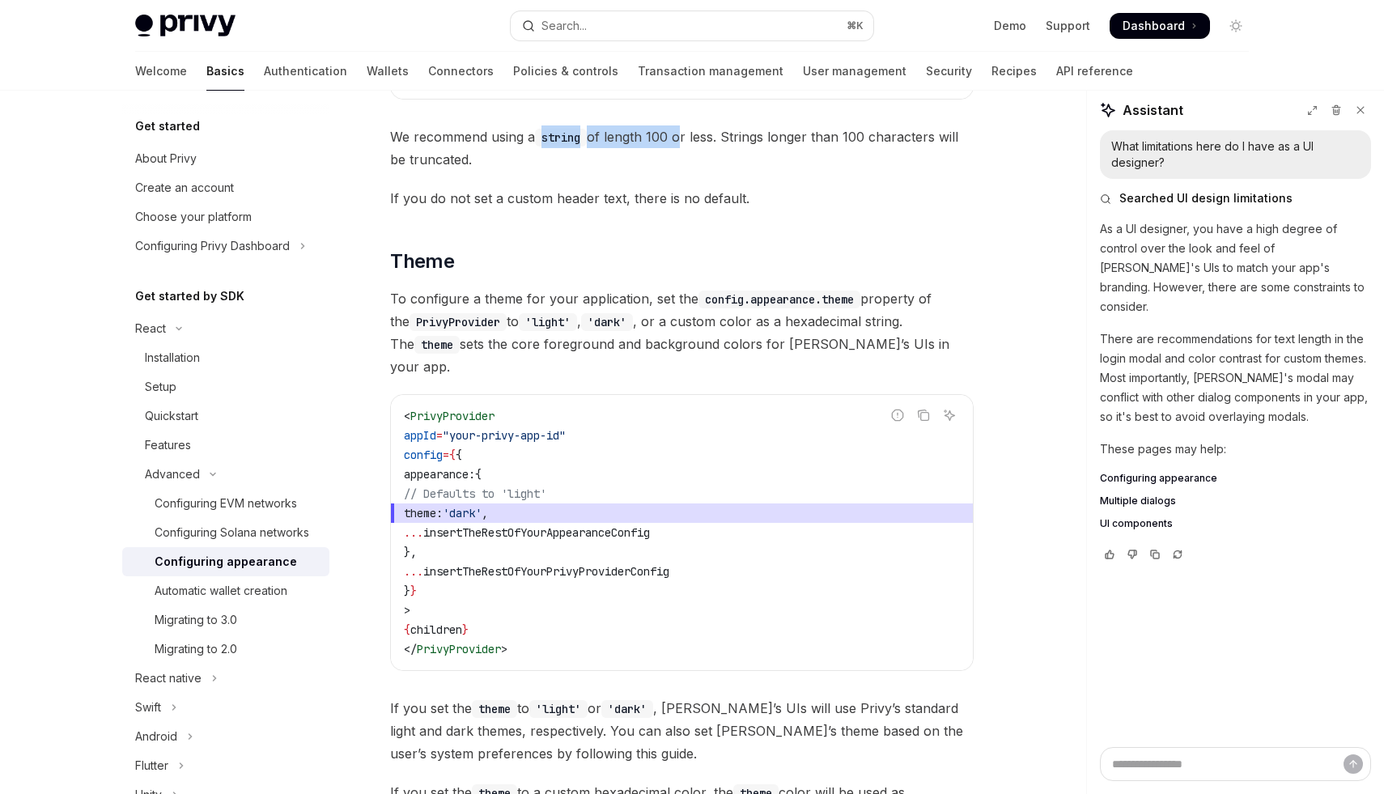
drag, startPoint x: 546, startPoint y: 111, endPoint x: 680, endPoint y: 111, distance: 133.5
click at [680, 125] on span "We recommend using a string of length 100 or less. Strings longer than 100 char…" at bounding box center [681, 147] width 583 height 45
click at [743, 125] on span "We recommend using a string of length 100 or less. Strings longer than 100 char…" at bounding box center [681, 147] width 583 height 45
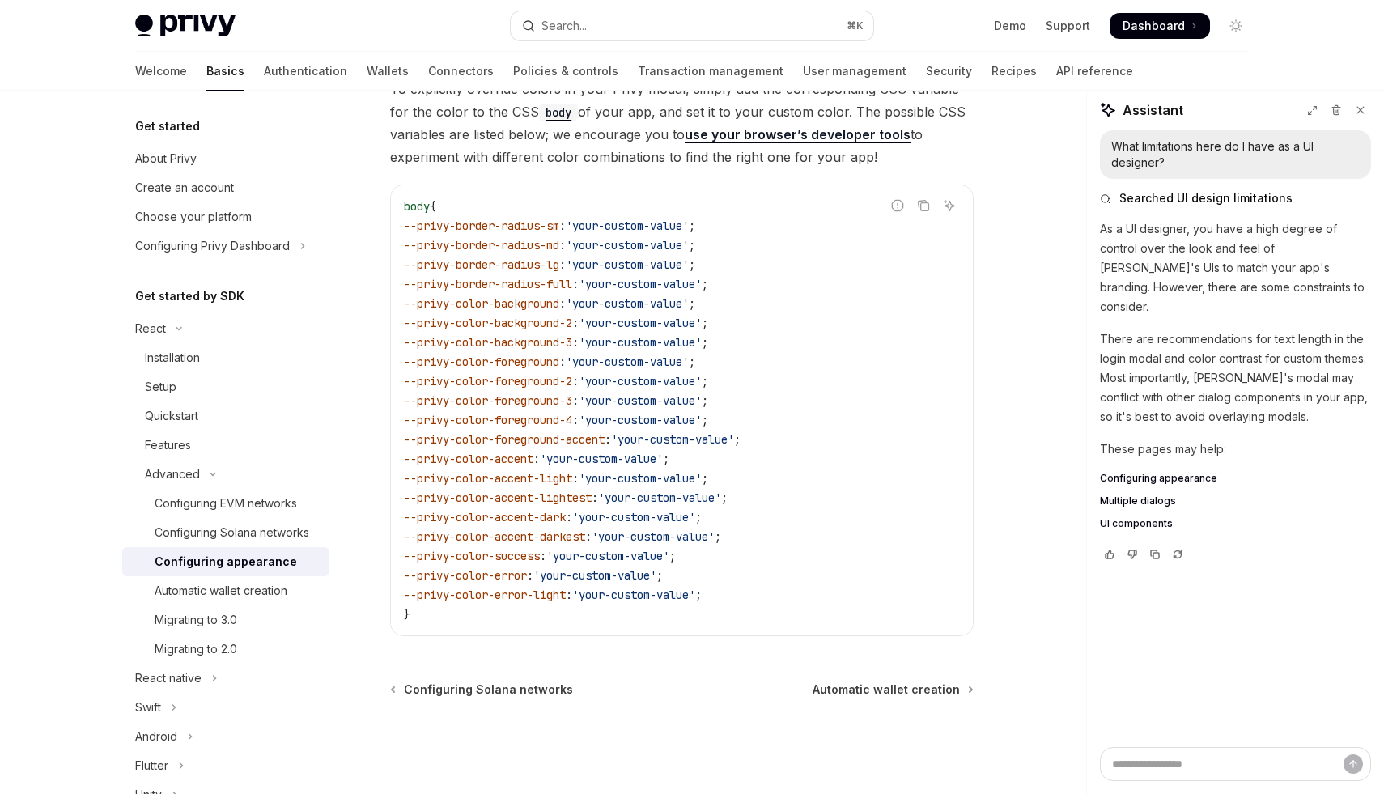
scroll to position [4057, 0]
